Goal: Information Seeking & Learning: Learn about a topic

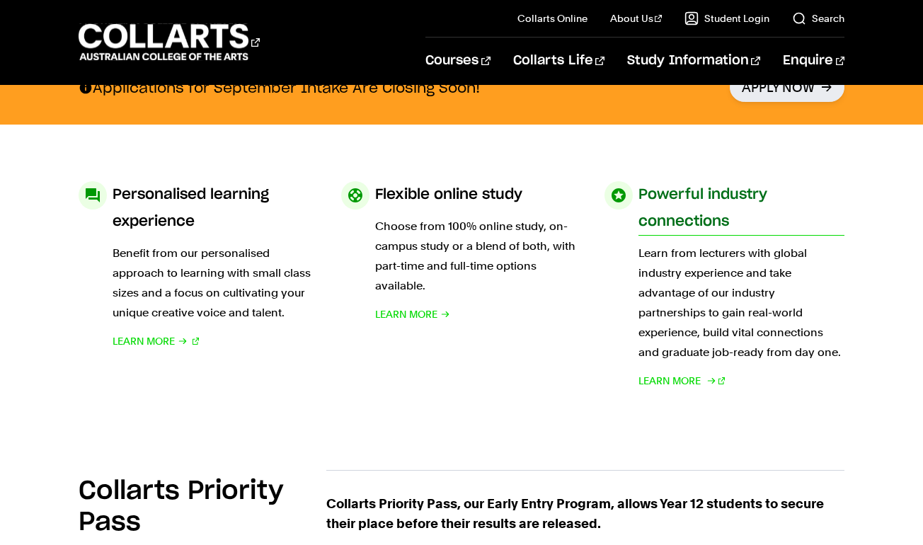
scroll to position [612, 0]
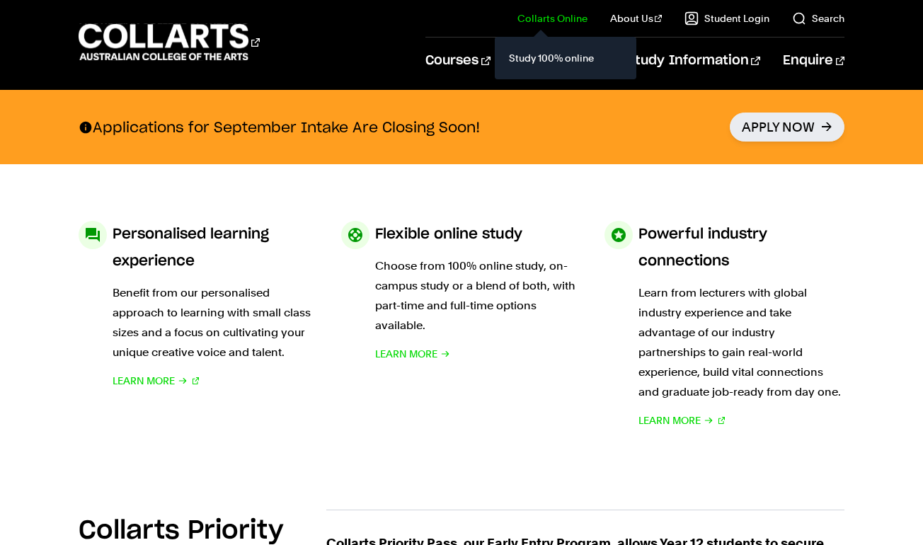
click at [565, 13] on link "Collarts Online" at bounding box center [553, 18] width 70 height 14
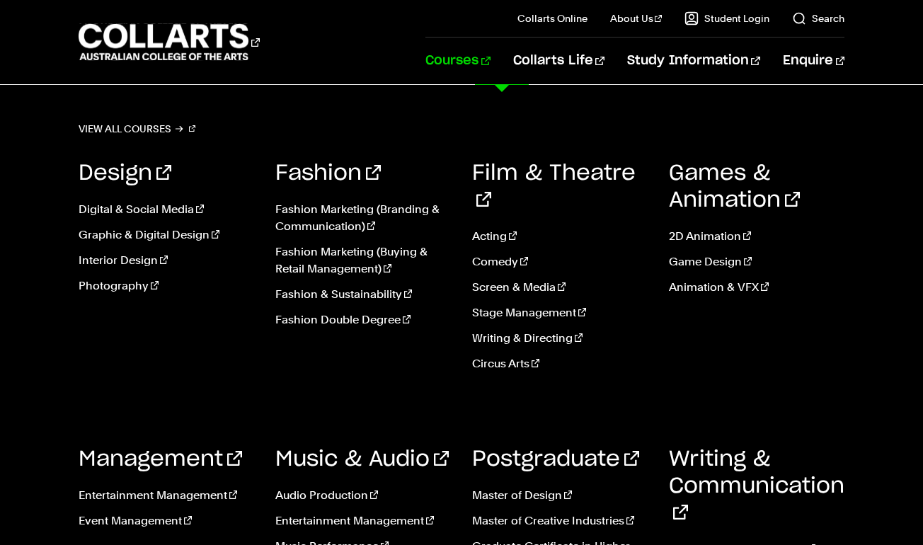
scroll to position [703, 0]
click at [336, 538] on link "Music Performance" at bounding box center [363, 546] width 176 height 17
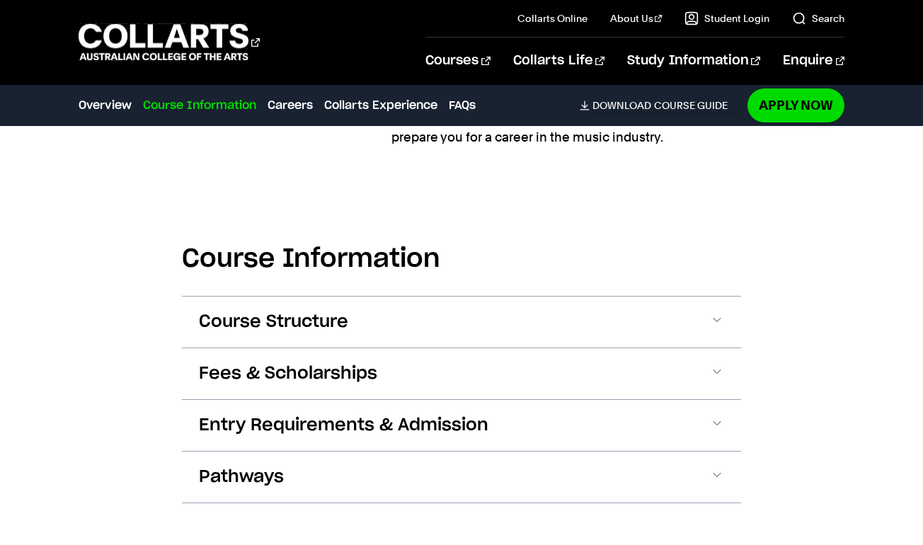
scroll to position [1410, 0]
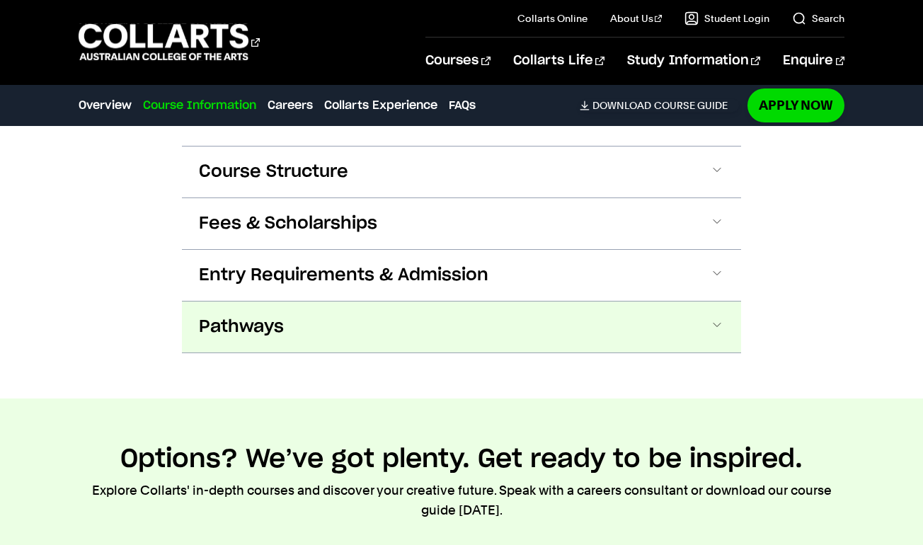
click at [380, 310] on button "Pathways" at bounding box center [461, 327] width 559 height 51
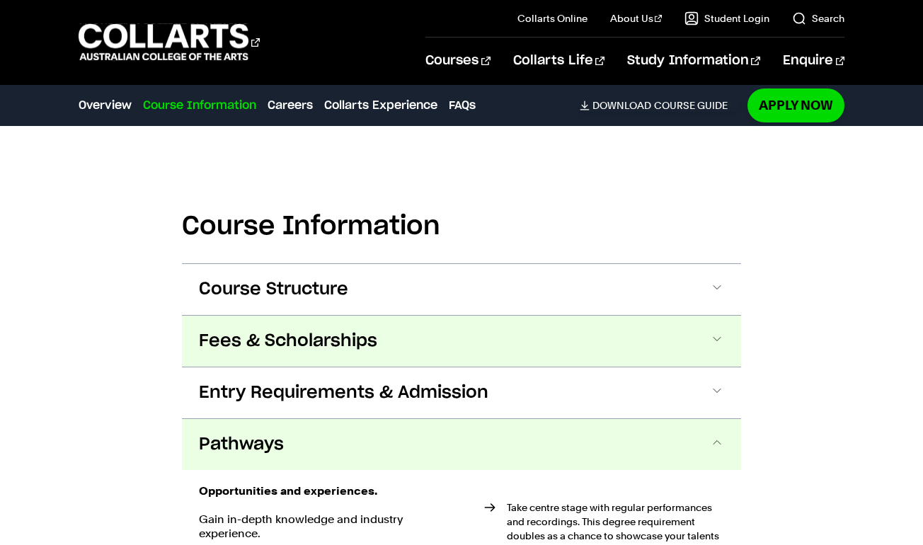
click at [377, 322] on button "Fees & Scholarships" at bounding box center [461, 341] width 559 height 51
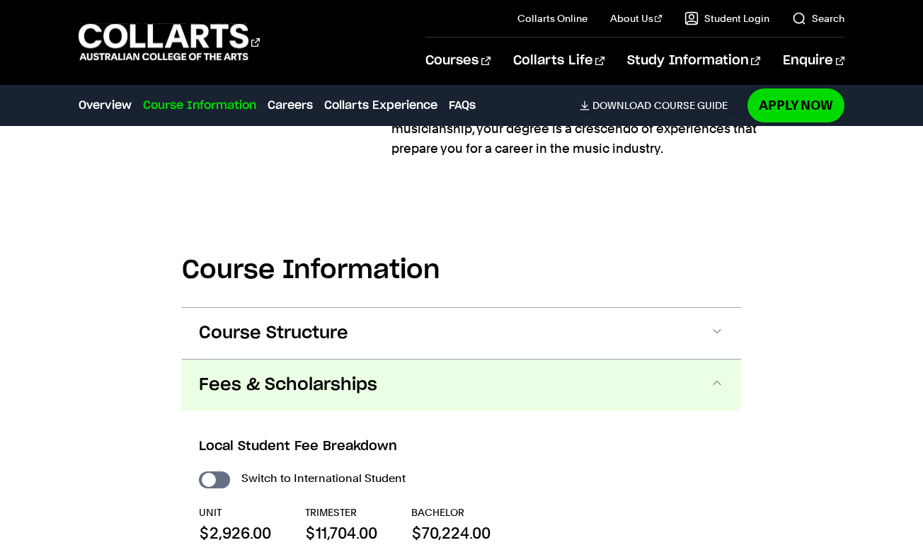
scroll to position [1244, 0]
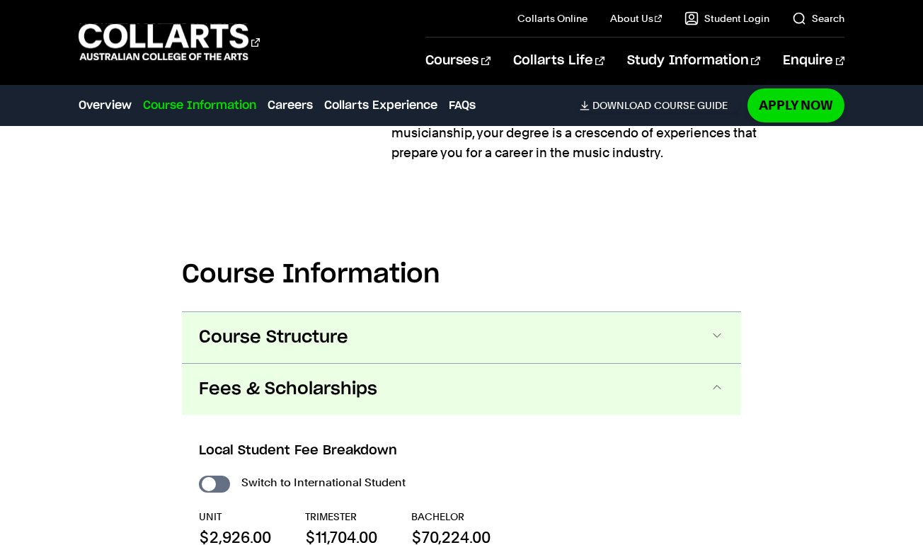
click at [374, 339] on button "Course Structure" at bounding box center [461, 337] width 559 height 51
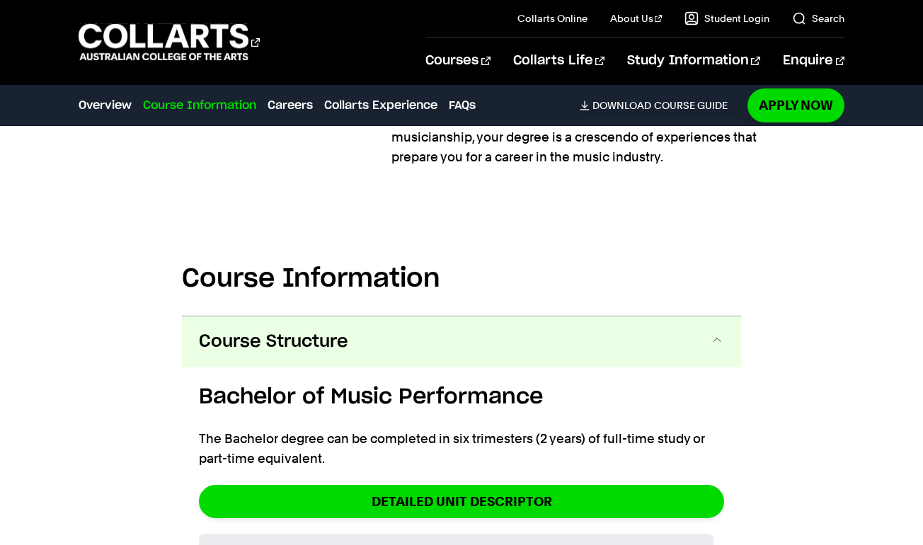
click at [429, 268] on h2 "Course Information" at bounding box center [461, 278] width 559 height 31
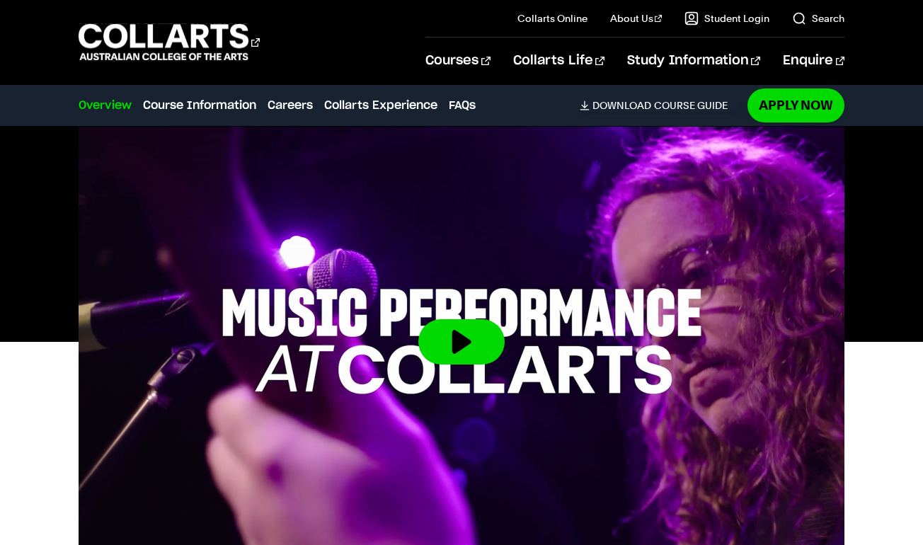
scroll to position [190, 0]
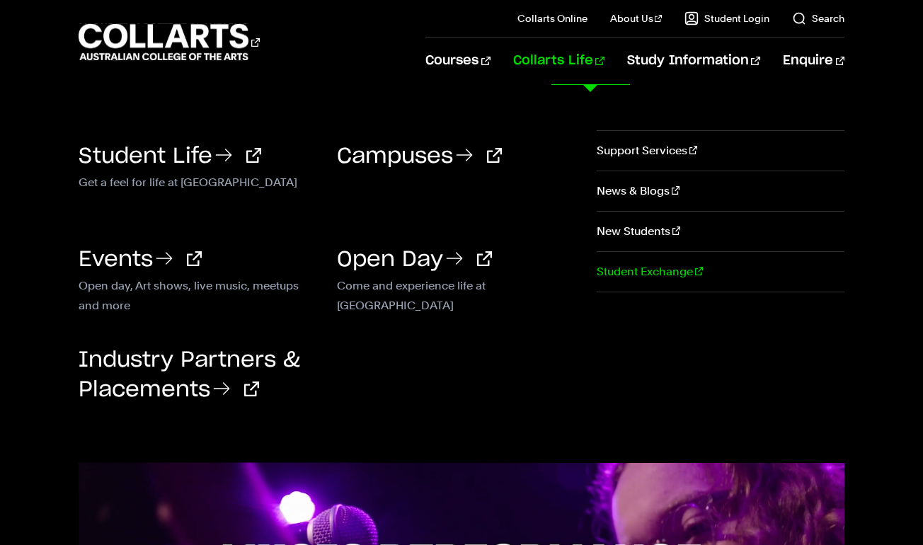
click at [663, 278] on link "Student Exchange" at bounding box center [721, 272] width 248 height 40
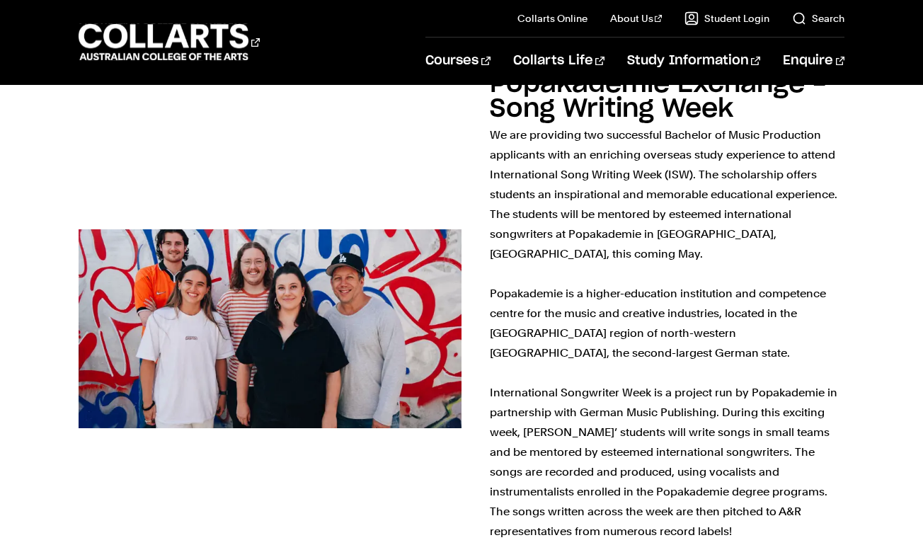
scroll to position [1137, 0]
